Goal: Task Accomplishment & Management: Manage account settings

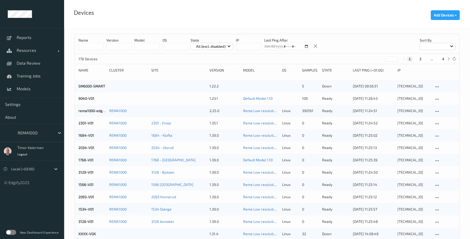
click at [47, 132] on div at bounding box center [35, 133] width 35 height 6
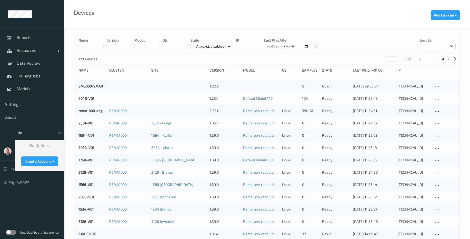
type input "d"
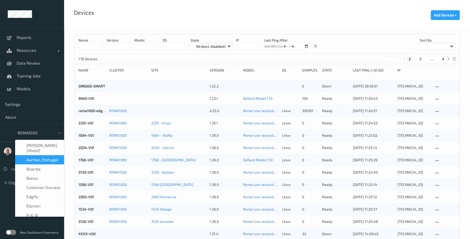
type input "wa"
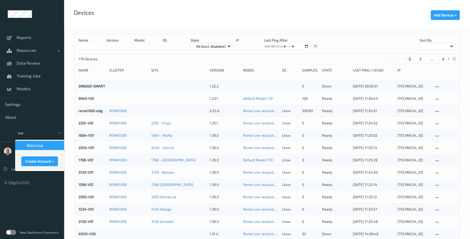
click at [43, 147] on span "waitrose" at bounding box center [34, 145] width 17 height 5
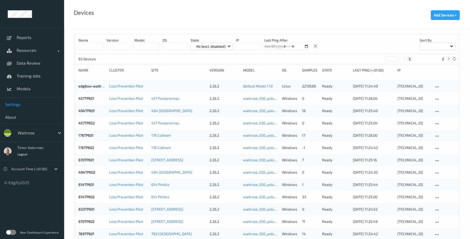
click at [15, 105] on span "Settings" at bounding box center [32, 104] width 54 height 5
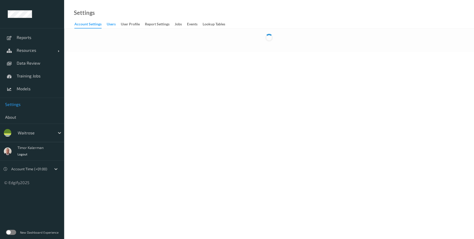
click at [113, 26] on div "users" at bounding box center [111, 25] width 9 height 6
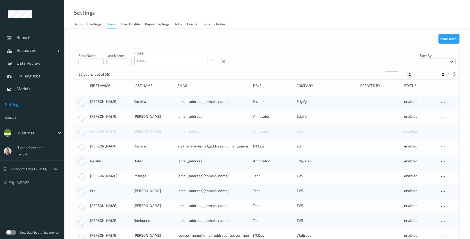
click at [9, 233] on label at bounding box center [11, 232] width 10 height 5
